Goal: Task Accomplishment & Management: Manage account settings

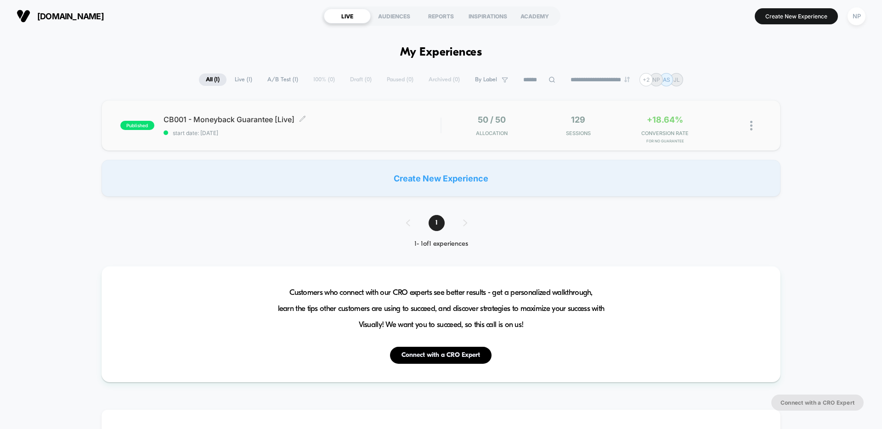
click at [396, 136] on span "start date: [DATE]" at bounding box center [302, 133] width 277 height 7
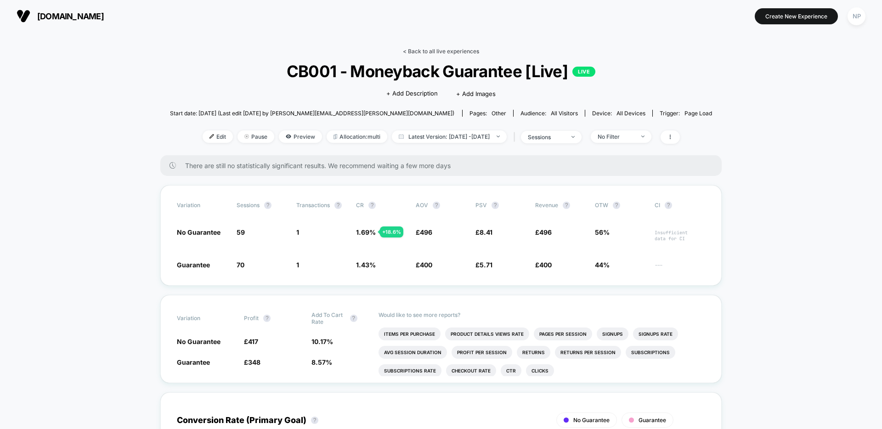
click at [450, 51] on link "< Back to all live experiences" at bounding box center [441, 51] width 76 height 7
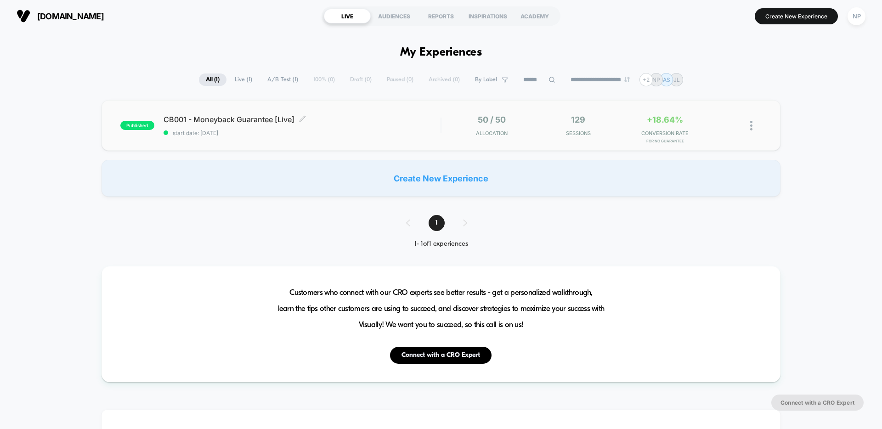
click at [366, 117] on span "CB001 - Moneyback Guarantee [Live] Click to edit experience details" at bounding box center [302, 119] width 277 height 9
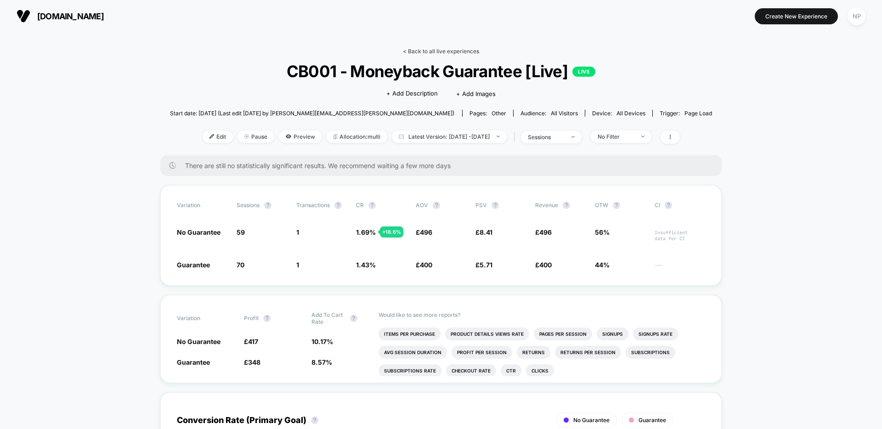
click at [433, 52] on link "< Back to all live experiences" at bounding box center [441, 51] width 76 height 7
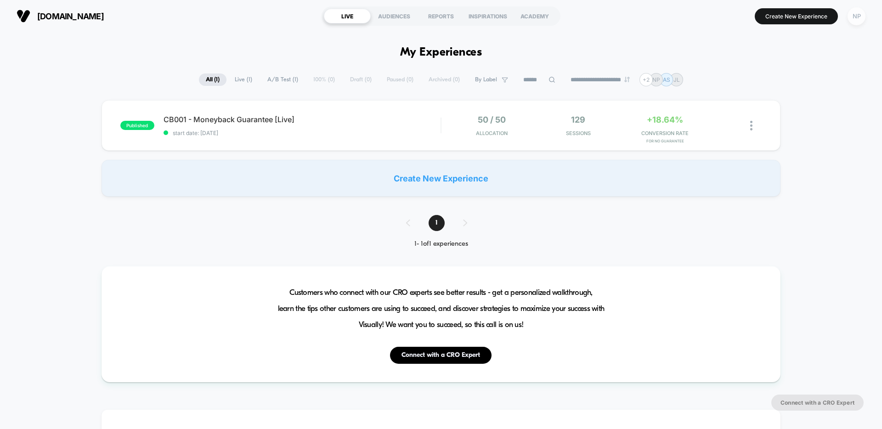
click at [860, 22] on div "NP" at bounding box center [857, 16] width 18 height 18
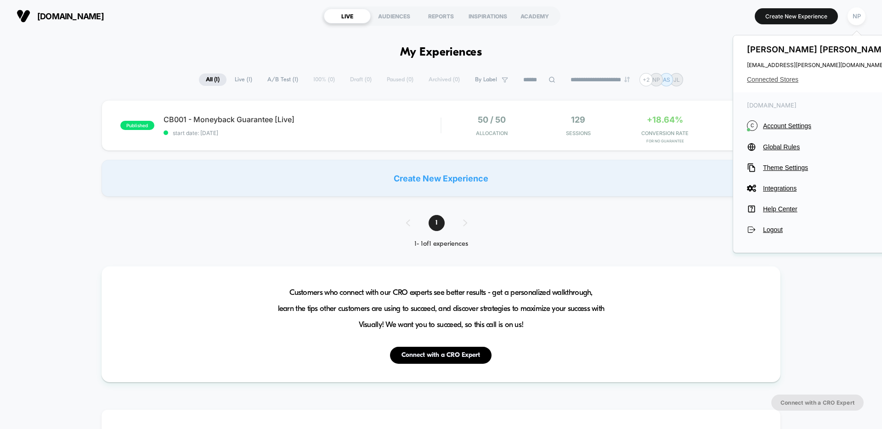
click at [786, 81] on span "Connected Stores" at bounding box center [819, 79] width 145 height 7
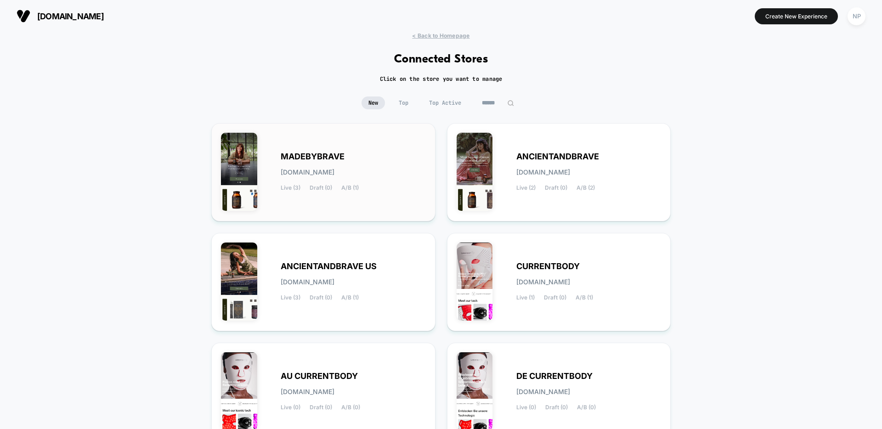
click at [392, 177] on div "MADEBYBRAVE [DOMAIN_NAME] Live (3) Draft (0) A/B (1)" at bounding box center [353, 173] width 145 height 38
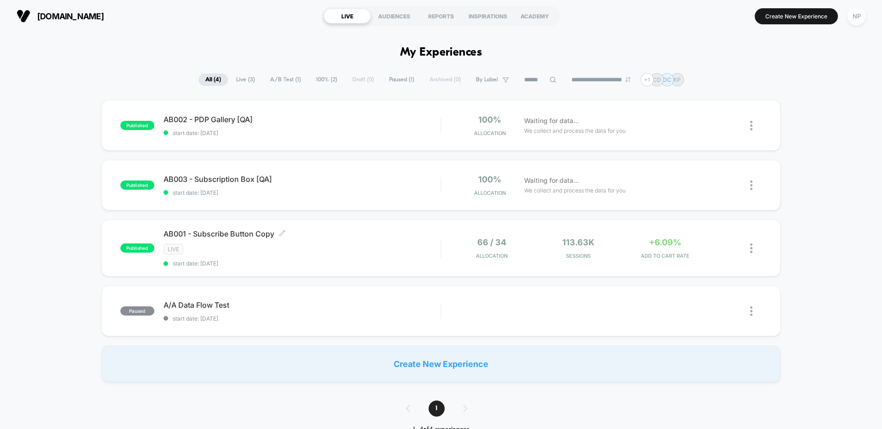
drag, startPoint x: 336, startPoint y: 245, endPoint x: 382, endPoint y: 245, distance: 45.5
click at [336, 245] on div "LIVE" at bounding box center [302, 249] width 277 height 11
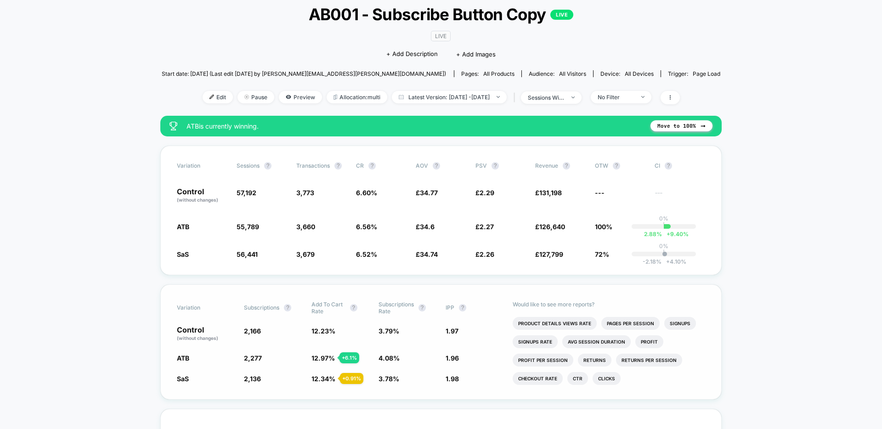
scroll to position [57, 0]
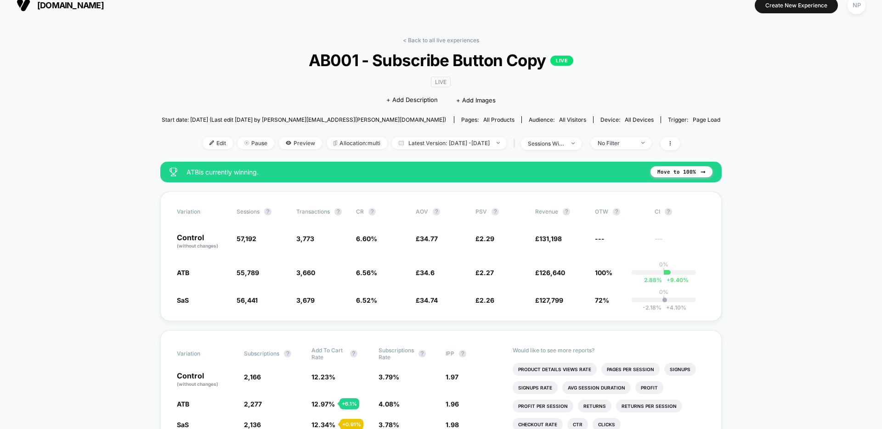
scroll to position [0, 0]
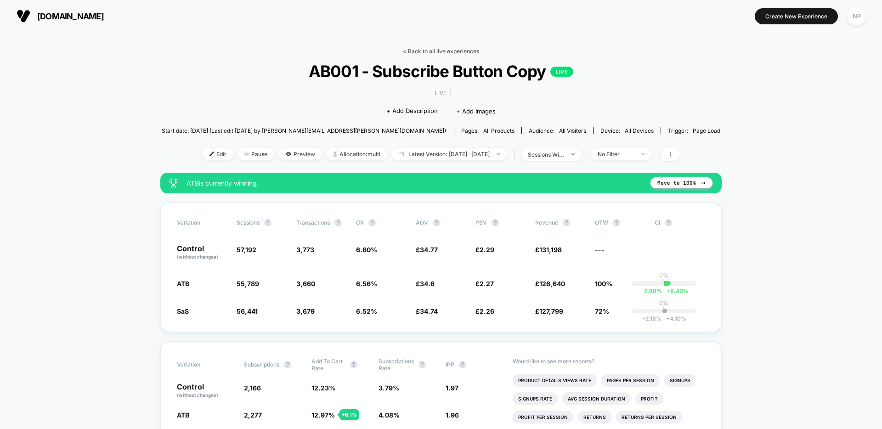
click at [446, 49] on link "< Back to all live experiences" at bounding box center [441, 51] width 76 height 7
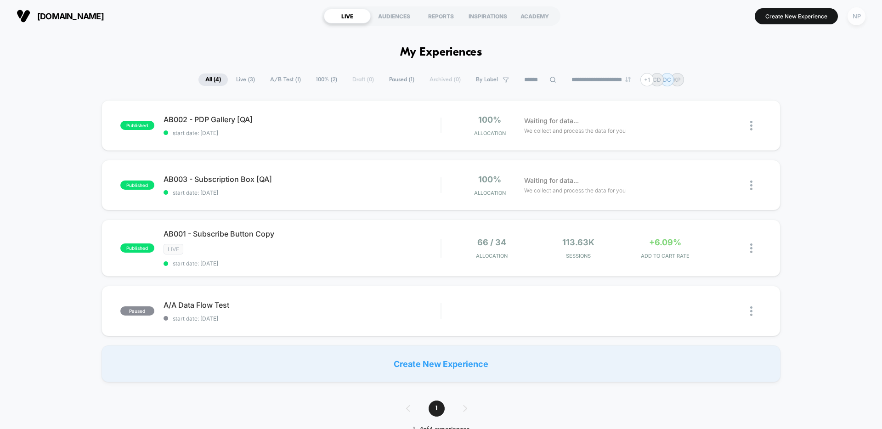
click at [852, 17] on div "NP" at bounding box center [857, 16] width 18 height 18
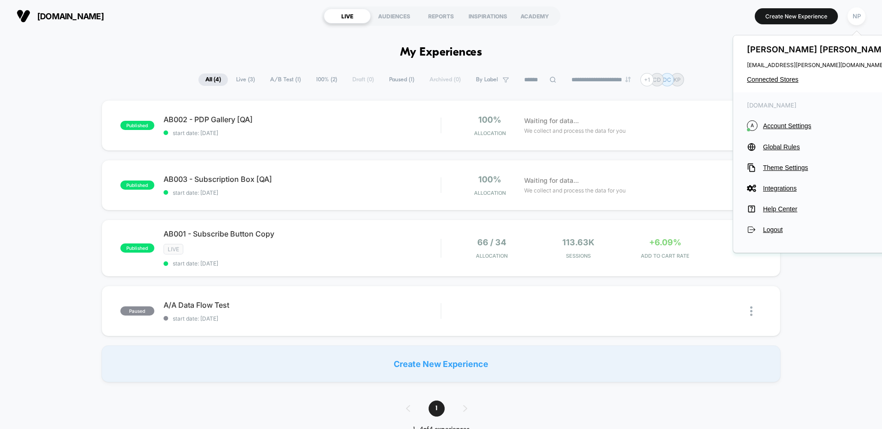
click at [783, 74] on div "[PERSON_NAME] [PERSON_NAME][EMAIL_ADDRESS][PERSON_NAME][DOMAIN_NAME] Connected …" at bounding box center [820, 63] width 173 height 57
click at [782, 80] on span "Connected Stores" at bounding box center [819, 79] width 145 height 7
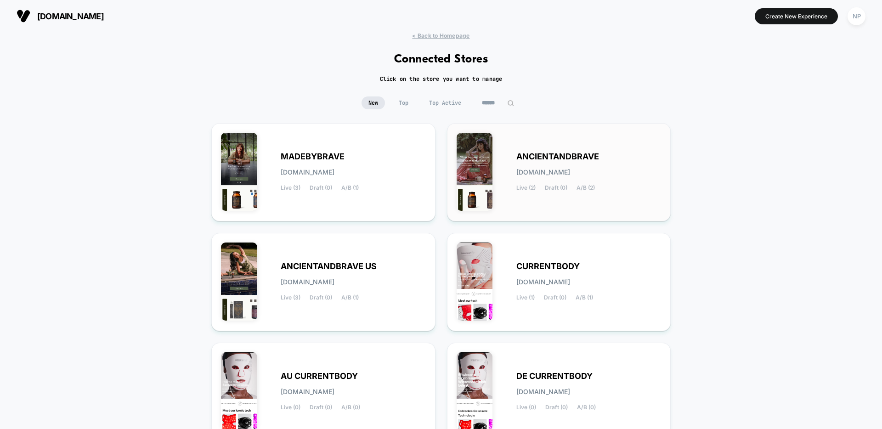
click at [585, 142] on div "ANCIENTANDBRAVE [DOMAIN_NAME] Live (2) Draft (0) A/B (2)" at bounding box center [559, 172] width 205 height 79
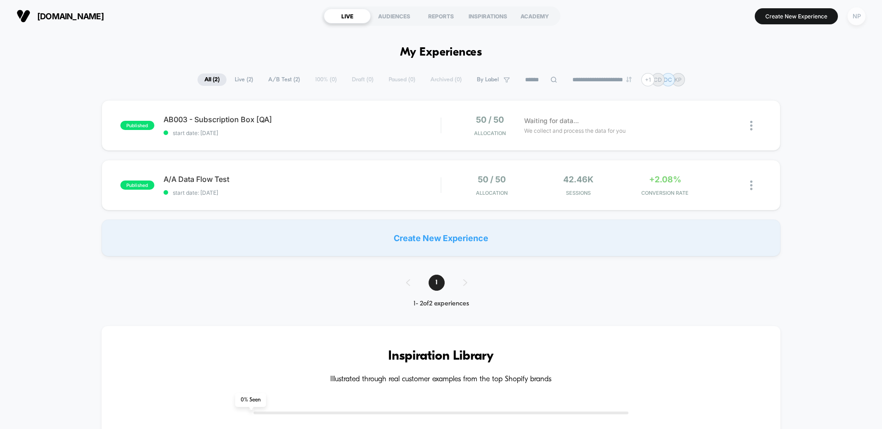
click at [856, 11] on div "NP" at bounding box center [857, 16] width 18 height 18
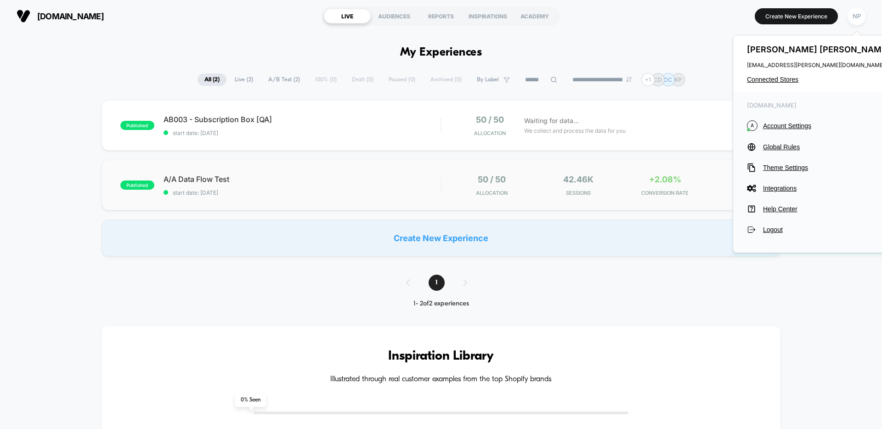
drag, startPoint x: 356, startPoint y: 154, endPoint x: 362, endPoint y: 163, distance: 10.3
click at [355, 157] on div "published AB003 - Subscription Box [QA] start date: [DATE] 50 / 50 Allocation W…" at bounding box center [441, 178] width 882 height 156
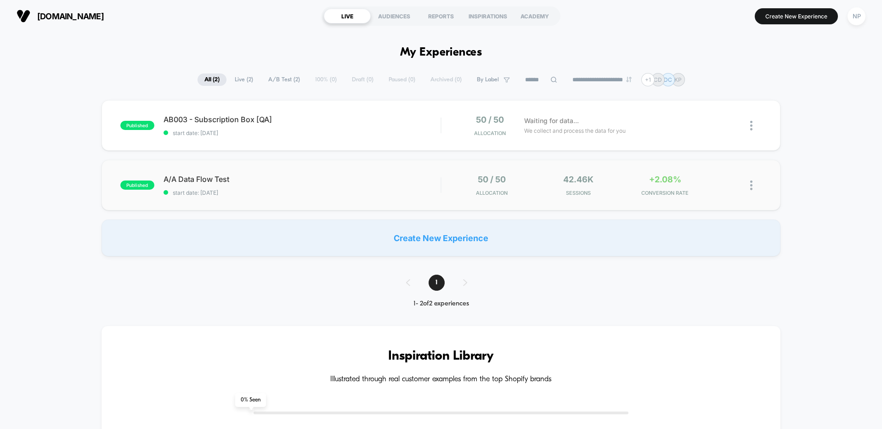
click at [368, 178] on span "A/A Data Flow Test" at bounding box center [302, 179] width 277 height 9
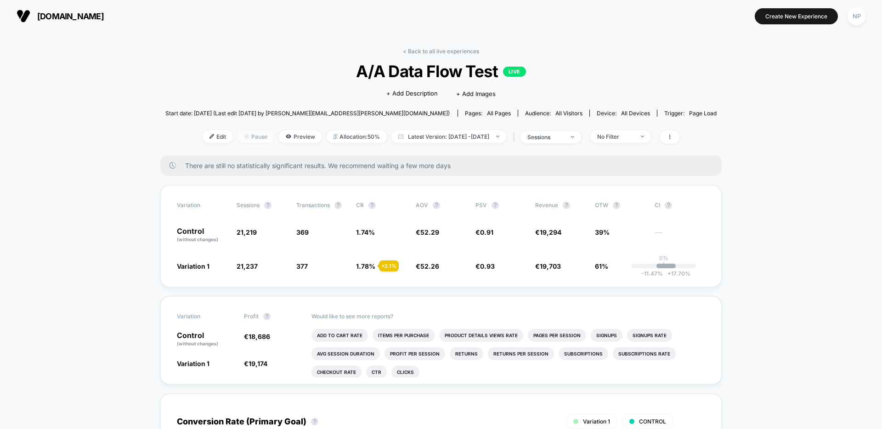
click at [238, 136] on span "Pause" at bounding box center [256, 137] width 37 height 12
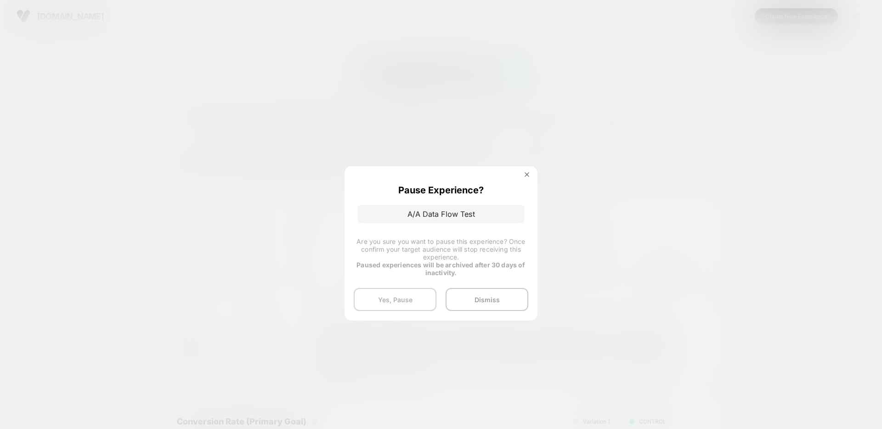
click at [403, 305] on button "Yes, Pause" at bounding box center [395, 299] width 83 height 23
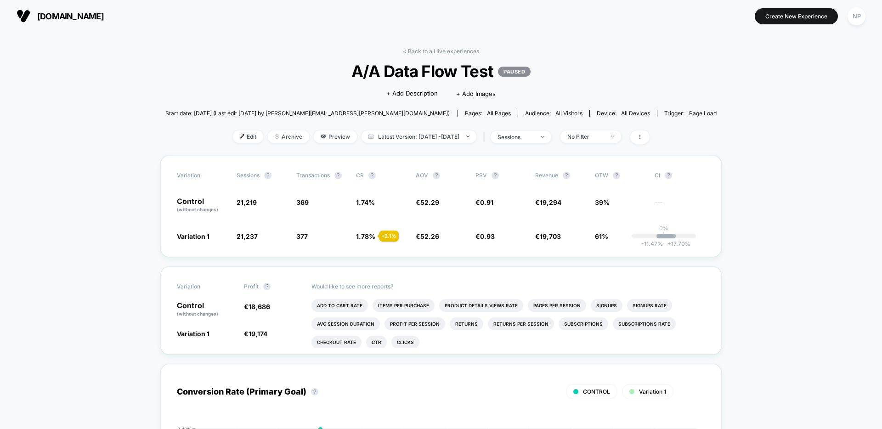
drag, startPoint x: 449, startPoint y: 57, endPoint x: 463, endPoint y: 56, distance: 13.9
click at [450, 57] on div "< Back to all live experiences A/A Data Flow Test PAUSED Click to edit experien…" at bounding box center [441, 102] width 552 height 108
click at [472, 54] on link "< Back to all live experiences" at bounding box center [441, 51] width 76 height 7
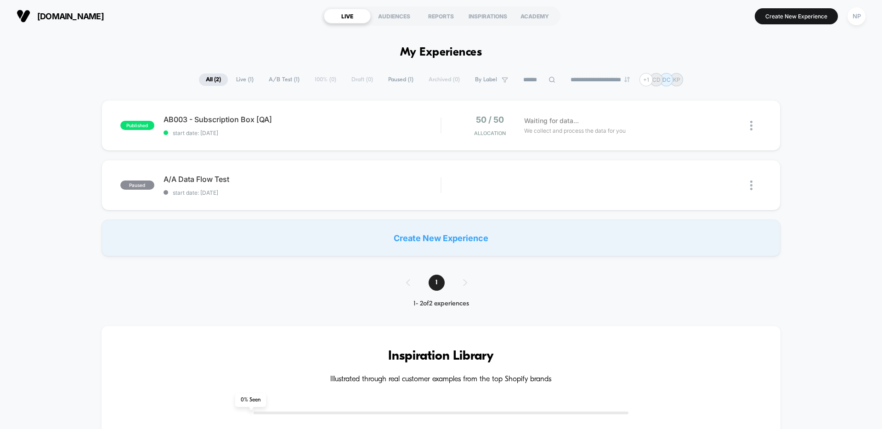
click at [863, 24] on button "NP" at bounding box center [856, 16] width 23 height 19
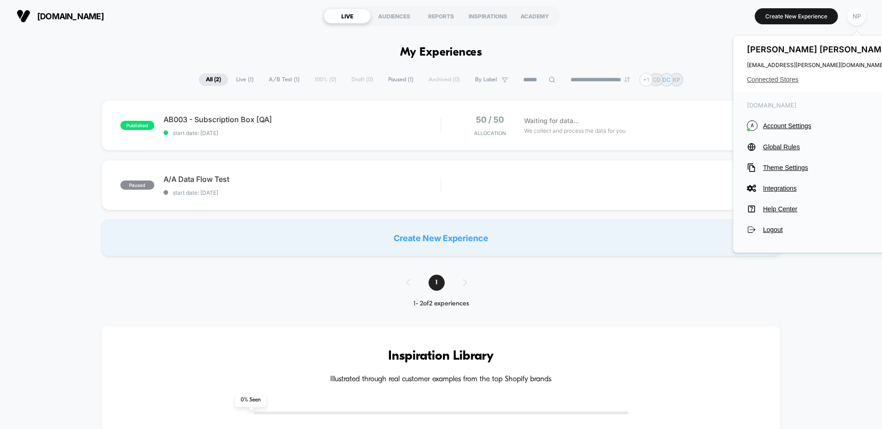
click at [779, 81] on span "Connected Stores" at bounding box center [819, 79] width 145 height 7
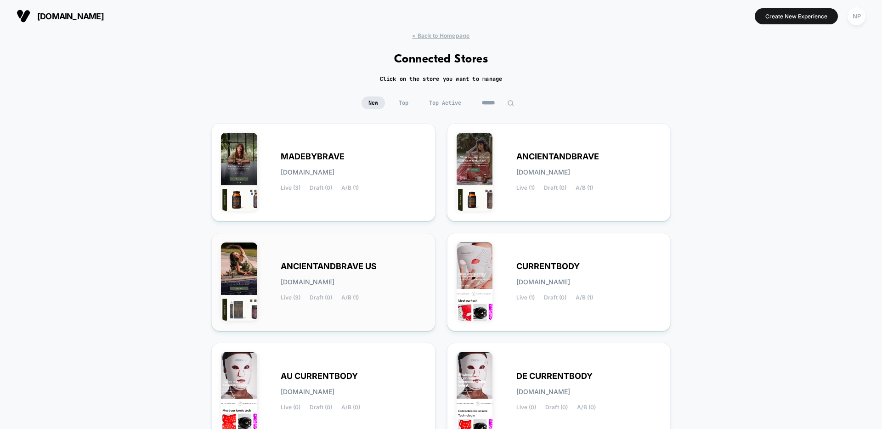
click at [337, 316] on div "ANCIENTANDBRAVE US [DOMAIN_NAME] Live (3) Draft (0) A/B (1)" at bounding box center [323, 282] width 205 height 79
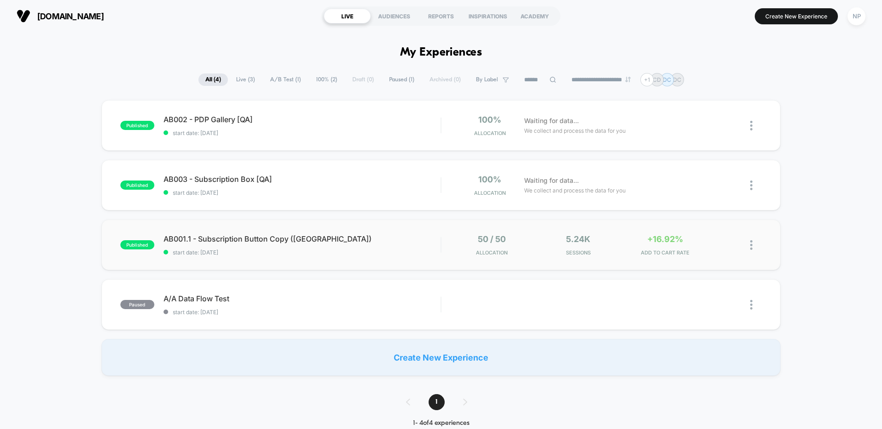
click at [361, 257] on div "published AB001.1 - Subscription Button Copy ([GEOGRAPHIC_DATA]) start date: [D…" at bounding box center [441, 245] width 679 height 51
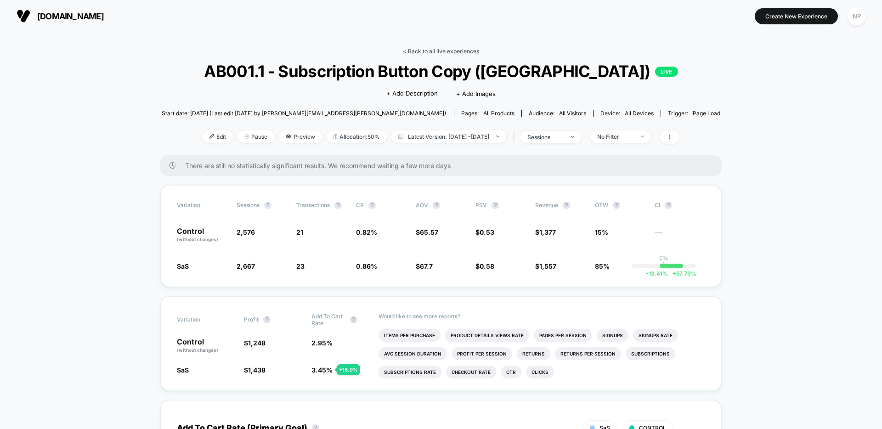
click at [449, 51] on link "< Back to all live experiences" at bounding box center [441, 51] width 76 height 7
